Goal: Task Accomplishment & Management: Use online tool/utility

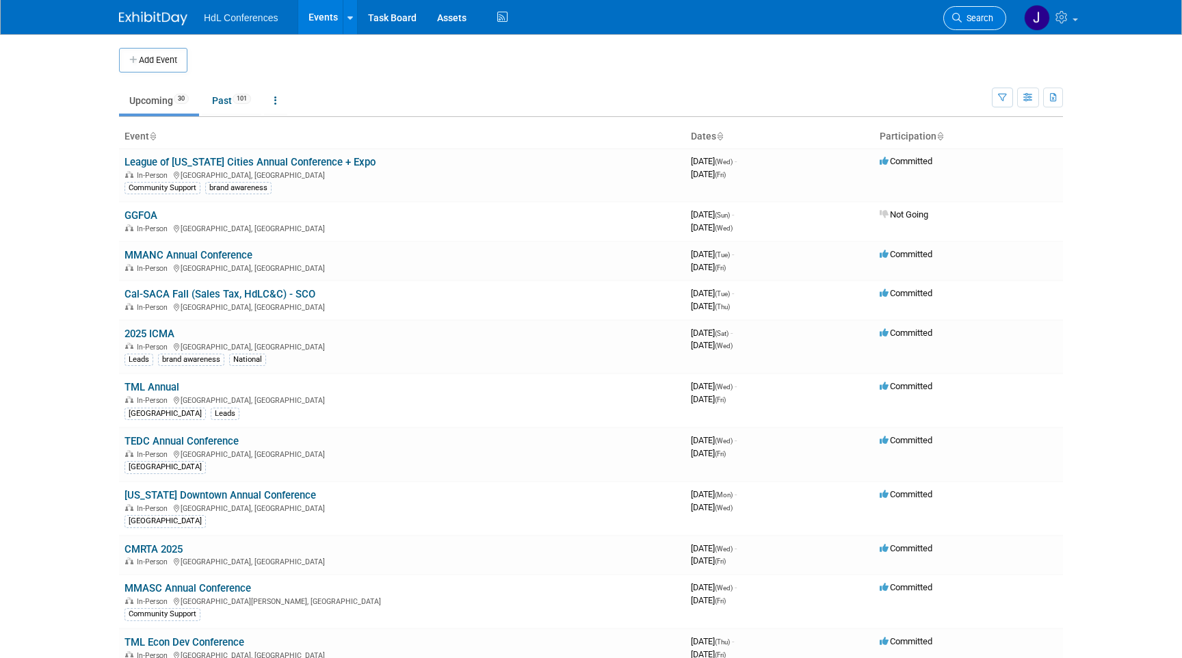
click at [983, 11] on link "Search" at bounding box center [974, 18] width 63 height 24
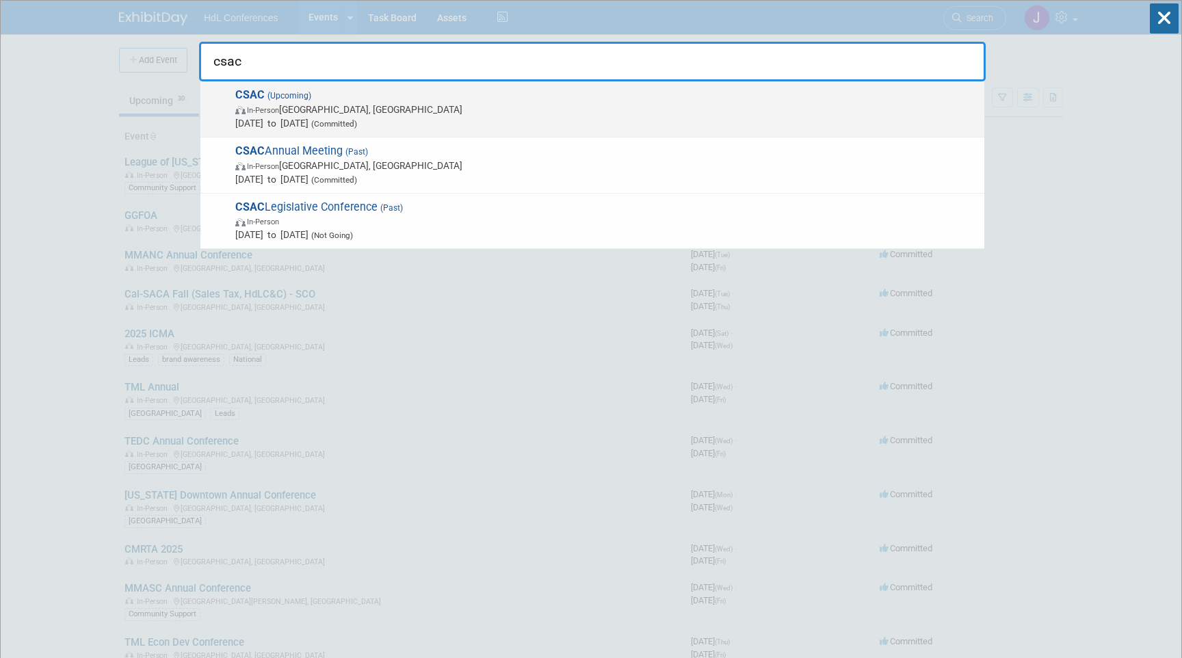
type input "csac"
click at [399, 105] on span "In-Person [GEOGRAPHIC_DATA], [GEOGRAPHIC_DATA]" at bounding box center [606, 110] width 742 height 14
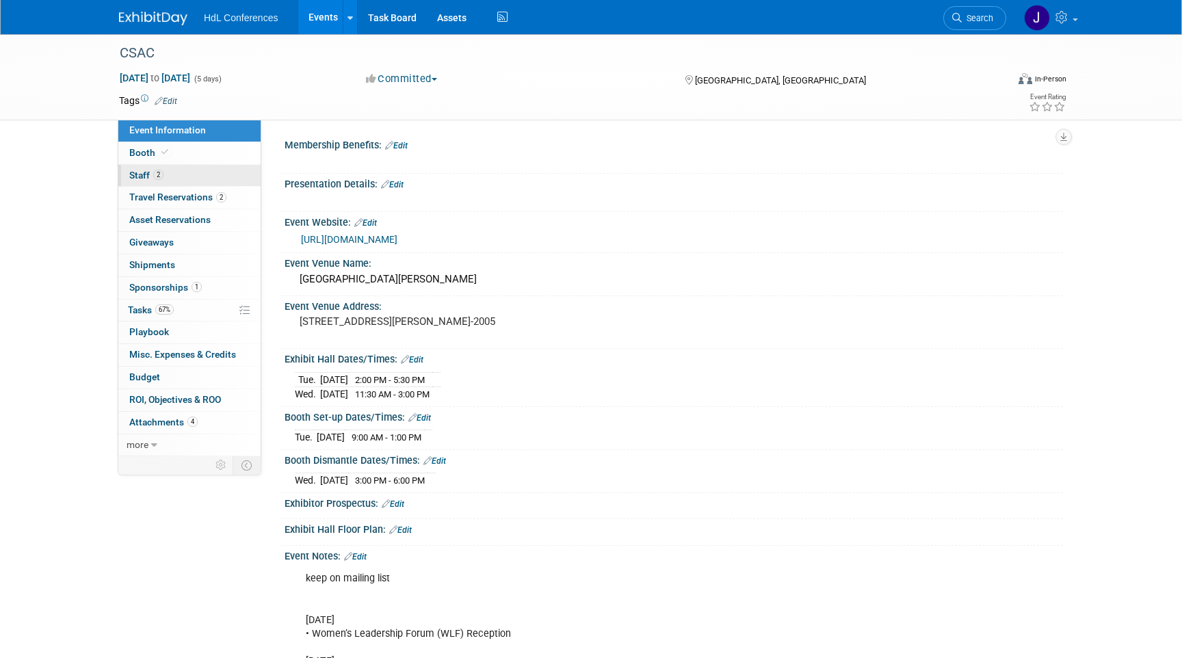
click at [222, 183] on link "2 Staff 2" at bounding box center [189, 176] width 142 height 22
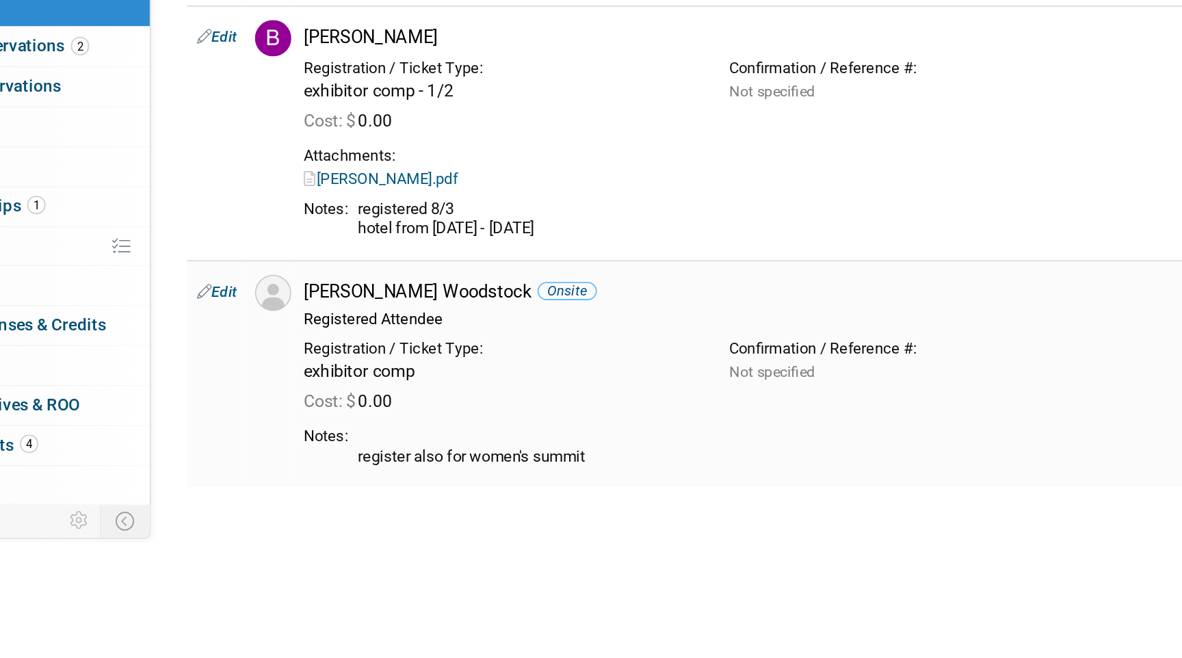
drag, startPoint x: 349, startPoint y: 326, endPoint x: 460, endPoint y: 445, distance: 162.6
click at [460, 445] on td "Susie Woodstock Onsite Registered Attendee Registration / Ticket Type: Not spec…" at bounding box center [697, 382] width 710 height 128
click at [469, 447] on div "Add Attendee Toggle Dropdown Quick -Tag Attendees Apply X (me) select all" at bounding box center [667, 298] width 771 height 321
